Goal: Information Seeking & Learning: Learn about a topic

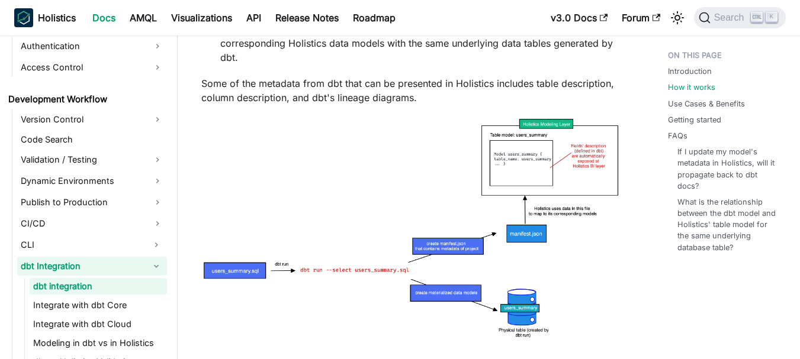
scroll to position [592, 0]
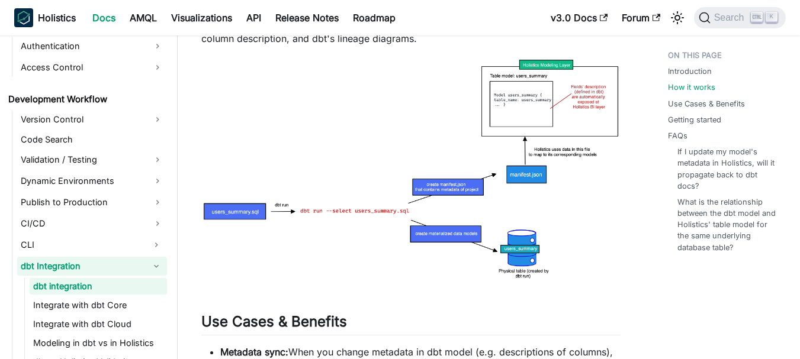
click at [538, 130] on img at bounding box center [410, 169] width 419 height 224
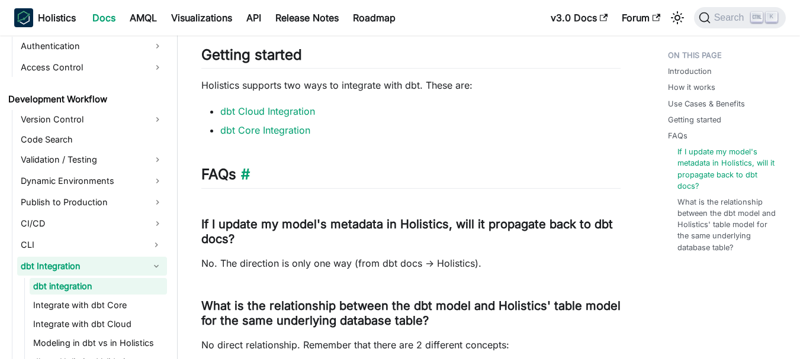
scroll to position [1065, 0]
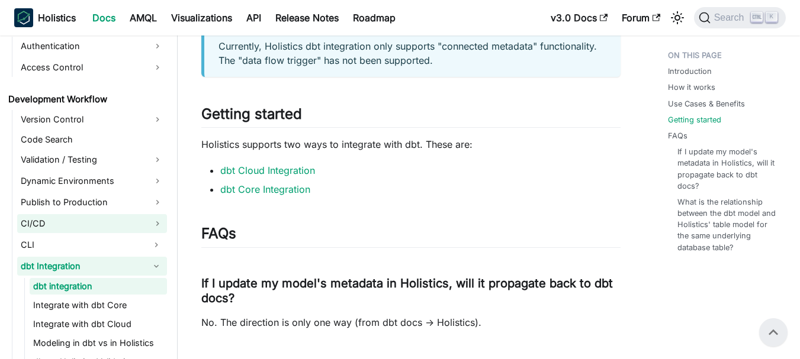
click at [89, 223] on link "CI/CD" at bounding box center [92, 223] width 150 height 19
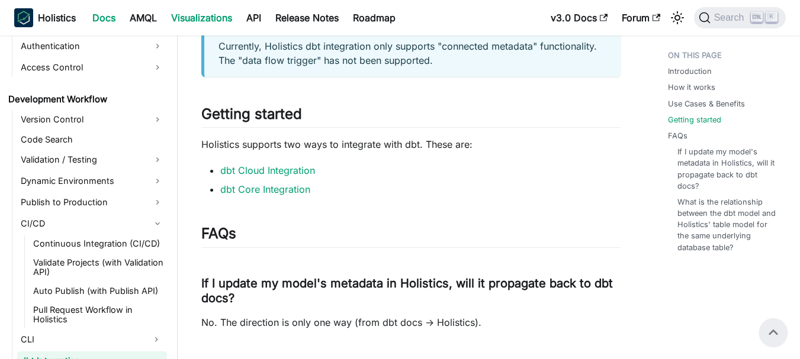
click at [207, 12] on link "Visualizations" at bounding box center [201, 17] width 75 height 19
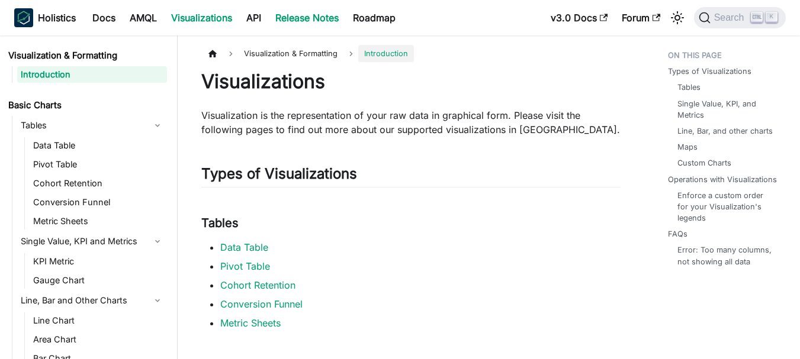
click at [302, 17] on link "Release Notes" at bounding box center [307, 17] width 78 height 19
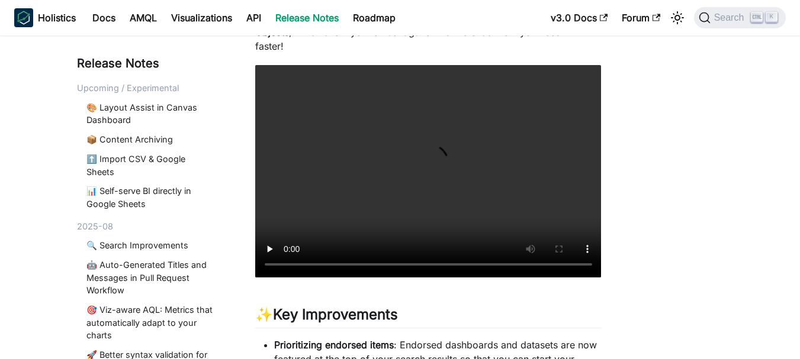
scroll to position [237, 0]
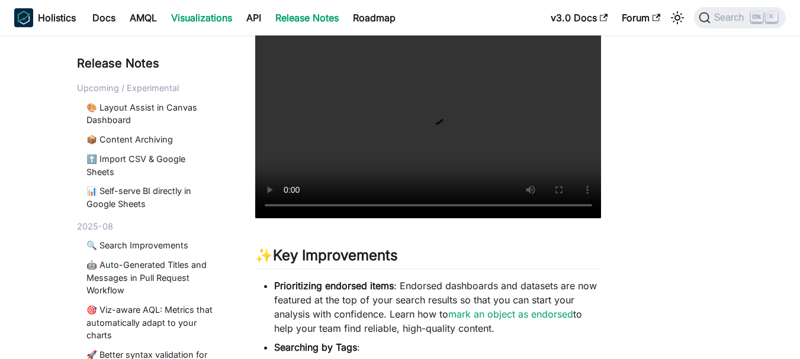
click at [227, 23] on link "Visualizations" at bounding box center [201, 17] width 75 height 19
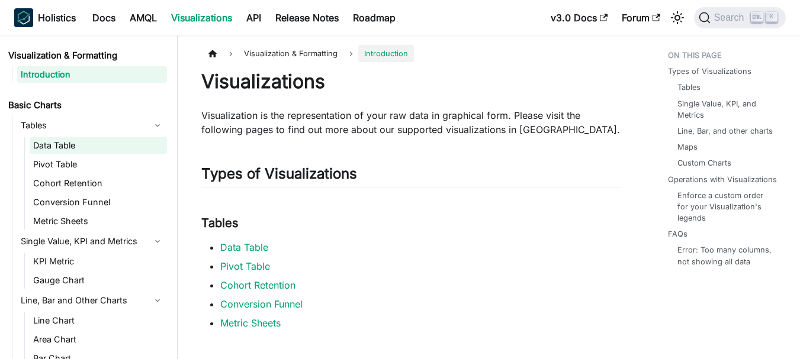
click at [63, 147] on link "Data Table" at bounding box center [98, 145] width 137 height 17
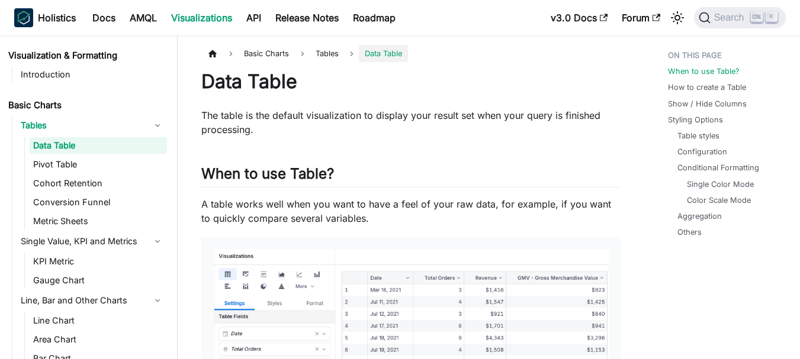
scroll to position [118, 0]
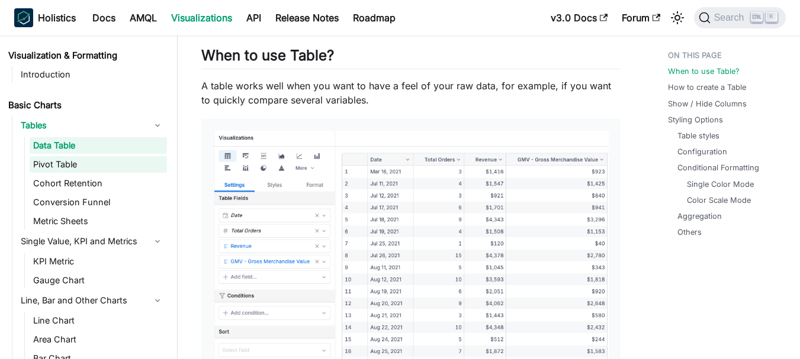
click at [100, 163] on link "Pivot Table" at bounding box center [98, 164] width 137 height 17
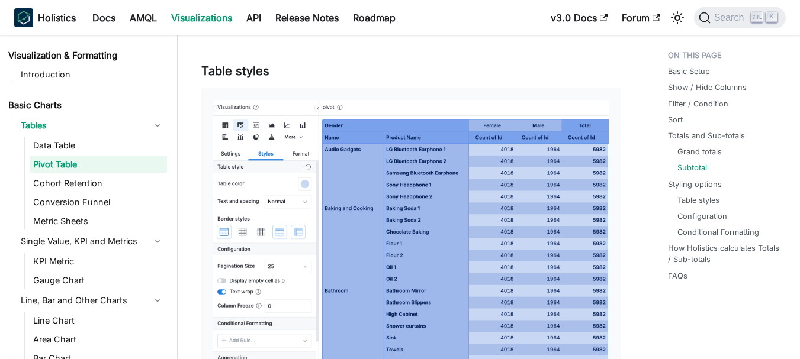
scroll to position [2663, 0]
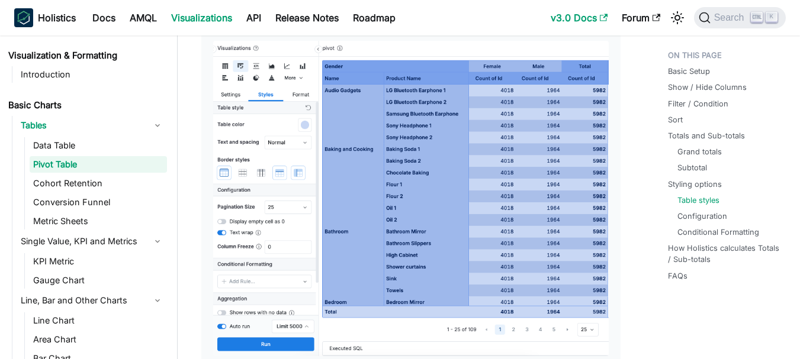
click at [592, 20] on link "v3.0 Docs" at bounding box center [578, 17] width 71 height 19
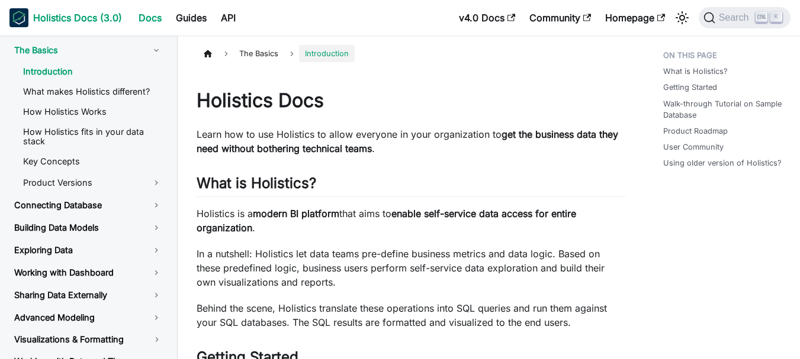
click at [70, 19] on b "Holistics Docs (3.0)" at bounding box center [77, 18] width 89 height 14
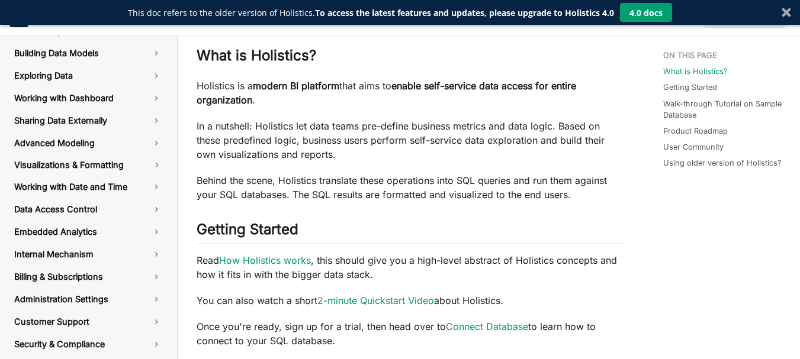
scroll to position [355, 0]
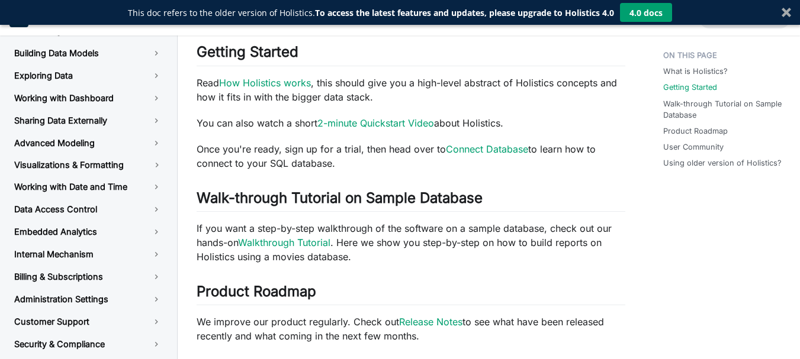
click at [650, 8] on button "4.0 docs" at bounding box center [646, 12] width 52 height 19
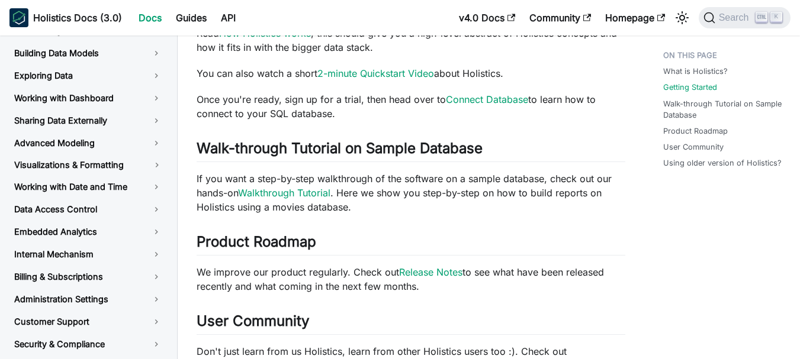
scroll to position [592, 0]
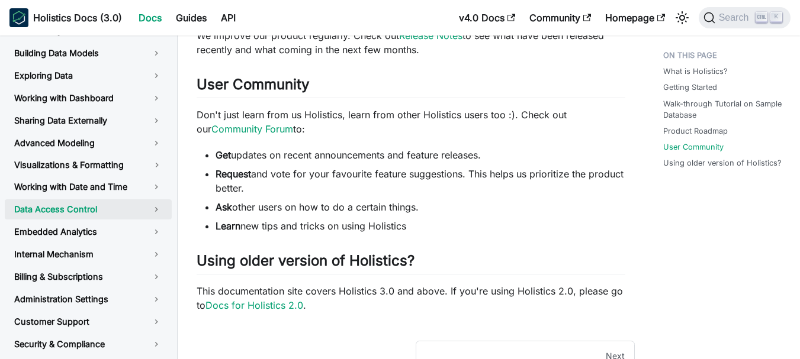
click at [101, 211] on link "Data Access Control" at bounding box center [88, 209] width 167 height 20
